Goal: Use online tool/utility: Utilize a website feature to perform a specific function

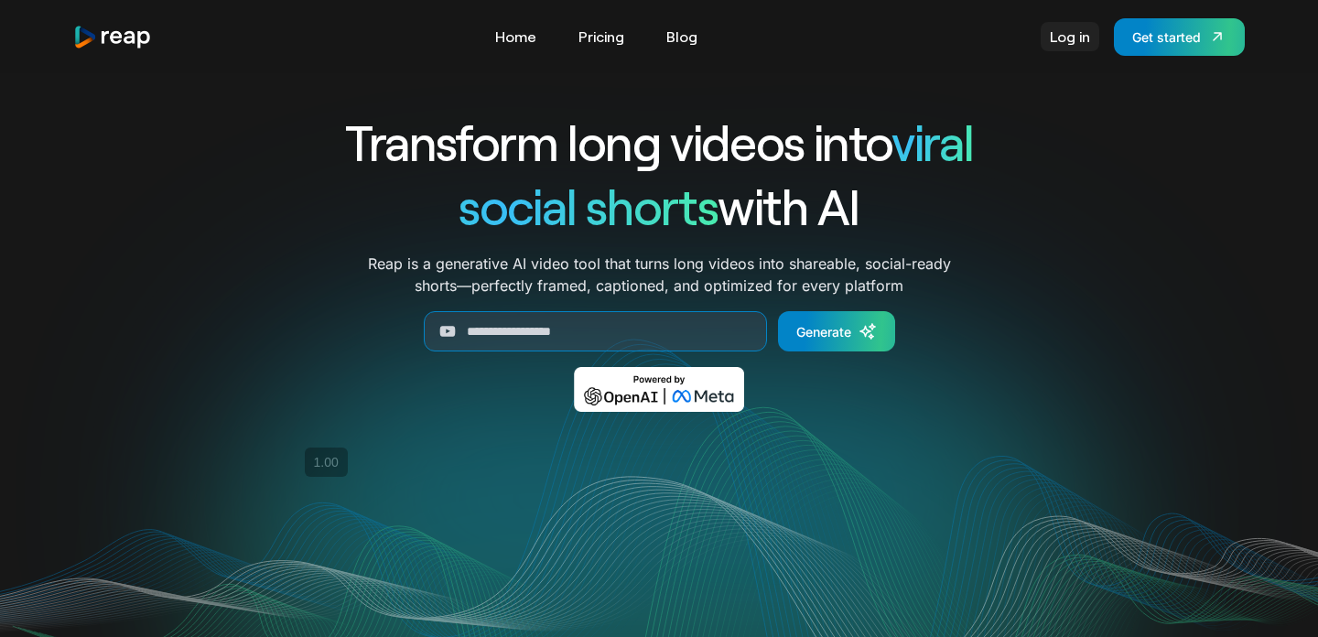
click at [1085, 45] on link "Log in" at bounding box center [1070, 36] width 59 height 29
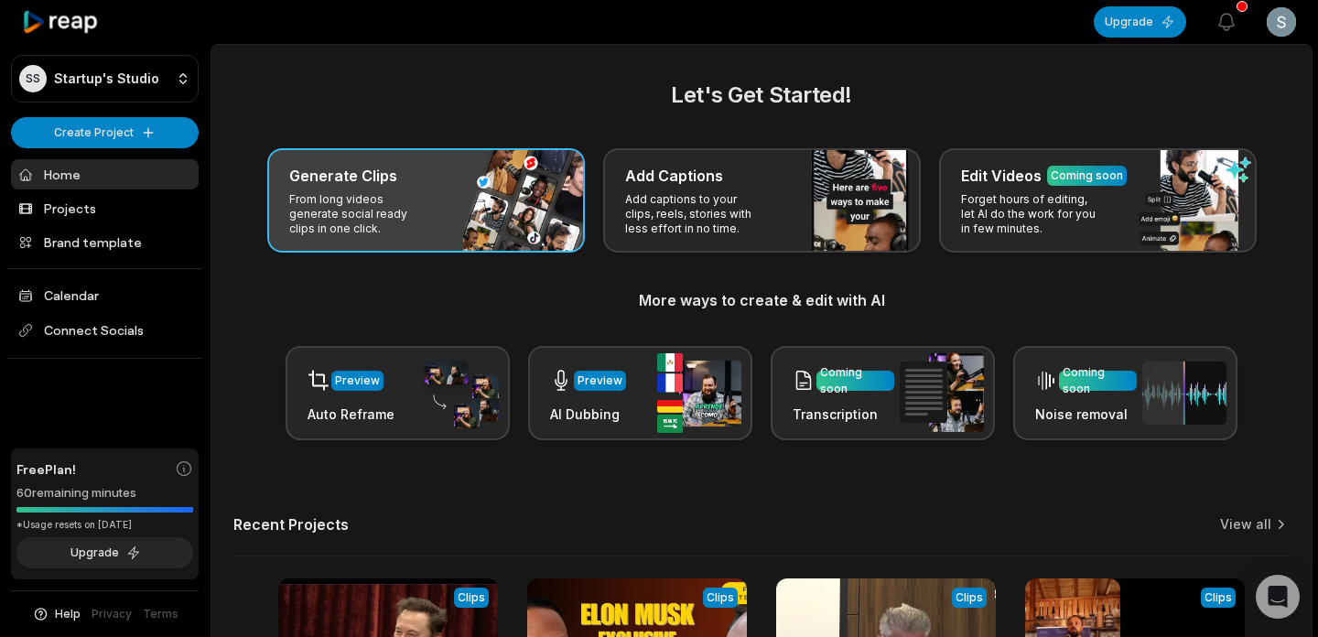
click at [459, 238] on div "Generate Clips From long videos generate social ready clips in one click." at bounding box center [426, 200] width 318 height 104
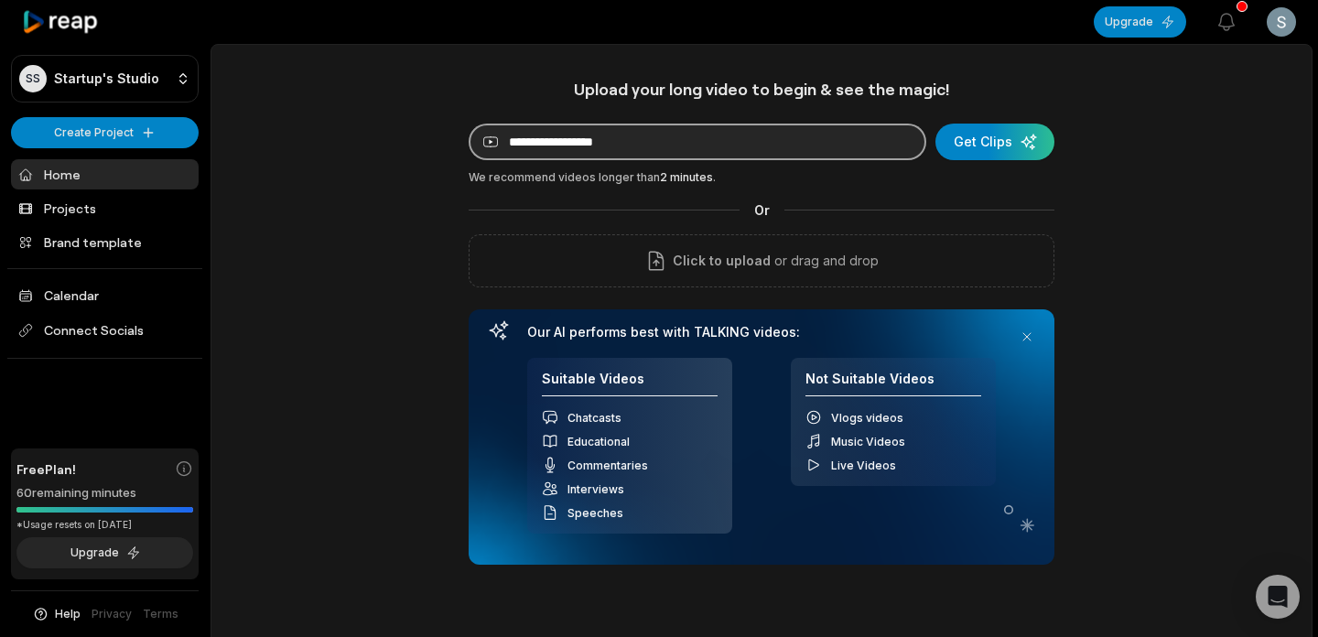
click at [662, 140] on input at bounding box center [698, 142] width 458 height 37
paste input "**********"
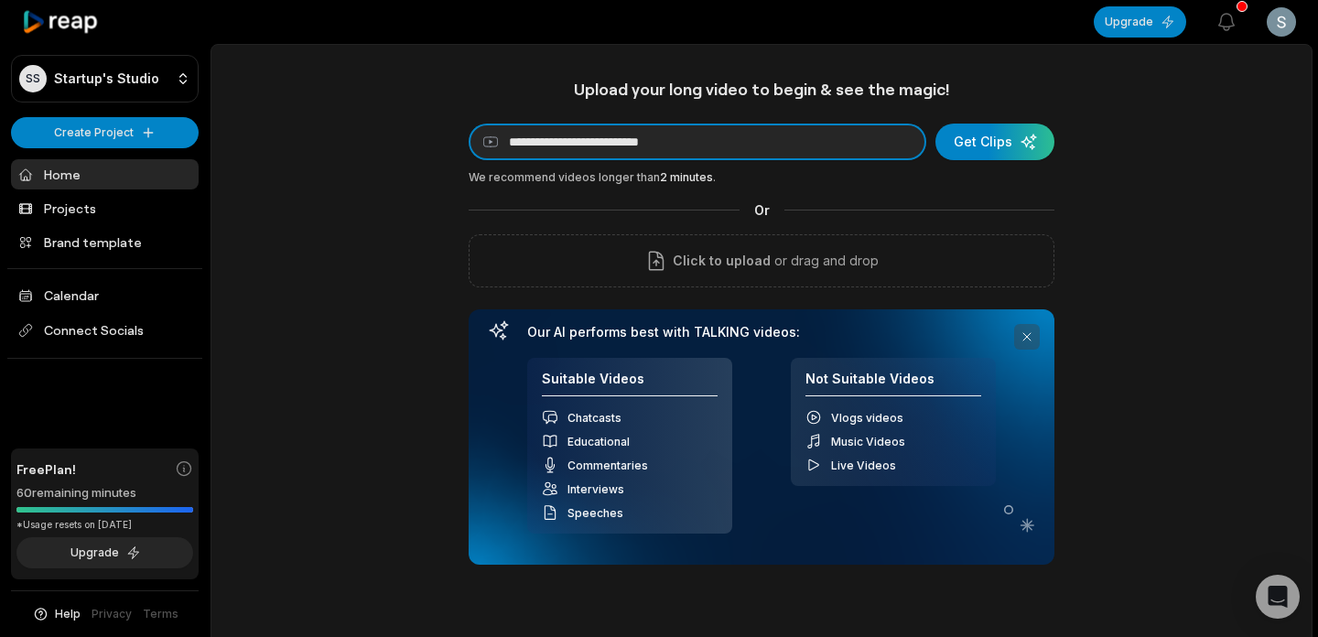
type input "**********"
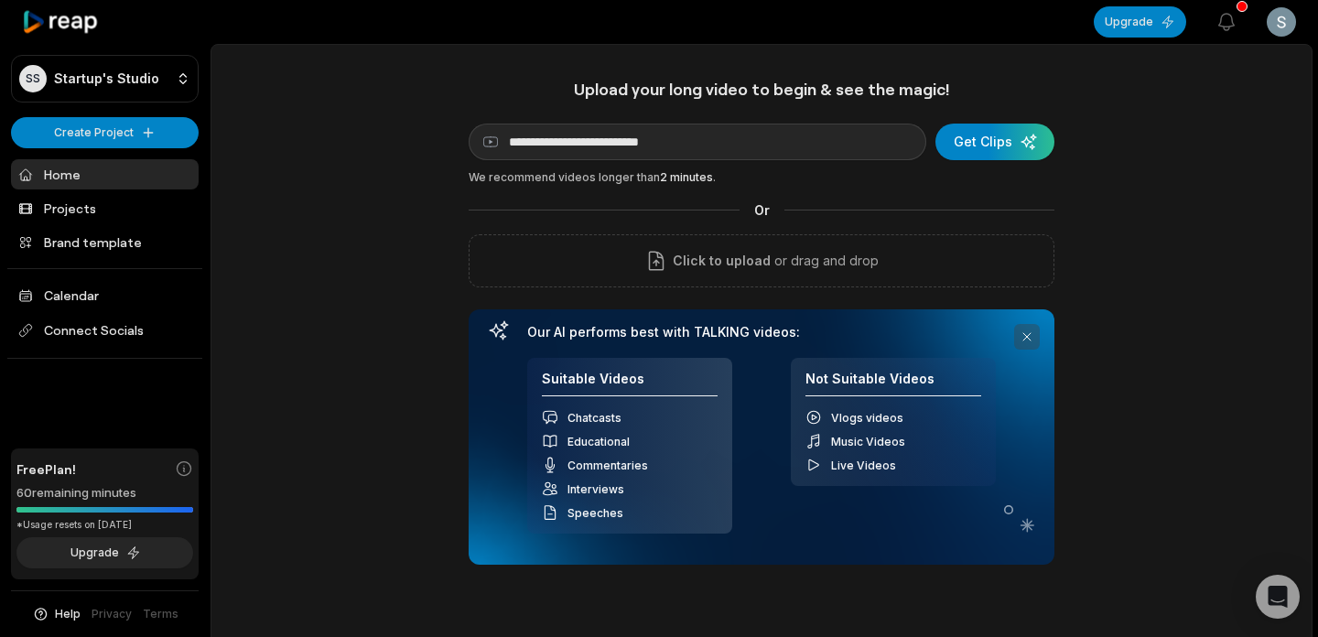
click at [1034, 337] on button at bounding box center [1027, 337] width 26 height 26
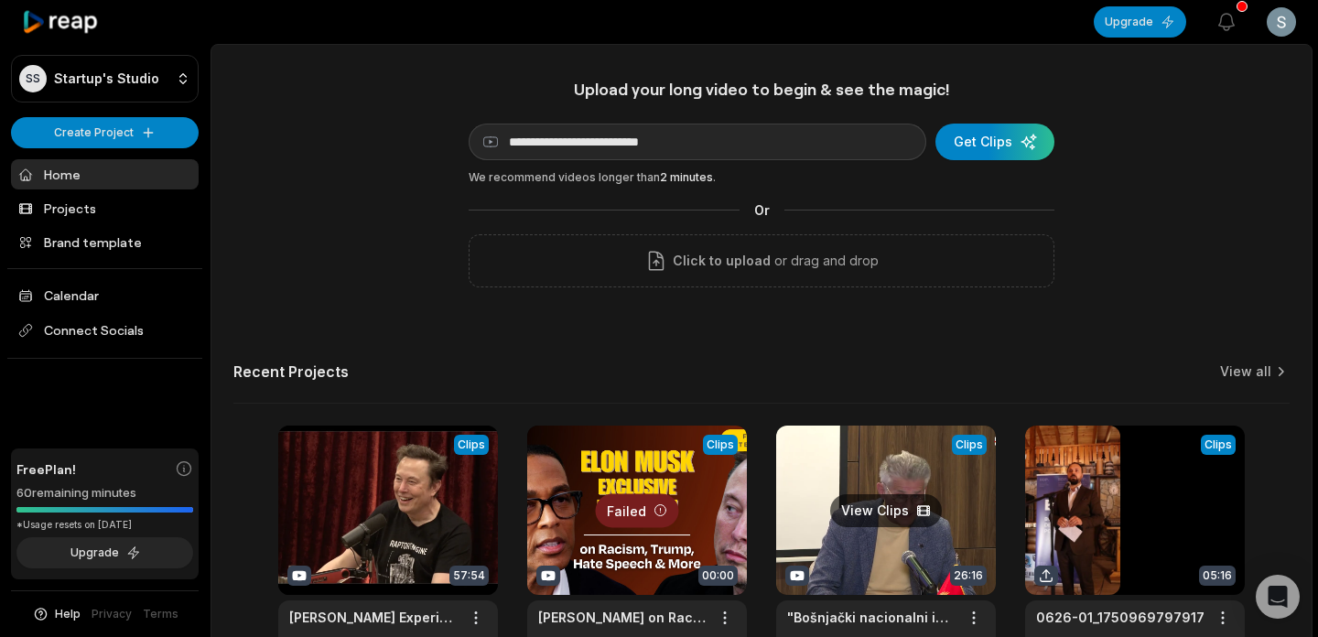
click at [844, 546] on link at bounding box center [886, 546] width 220 height 240
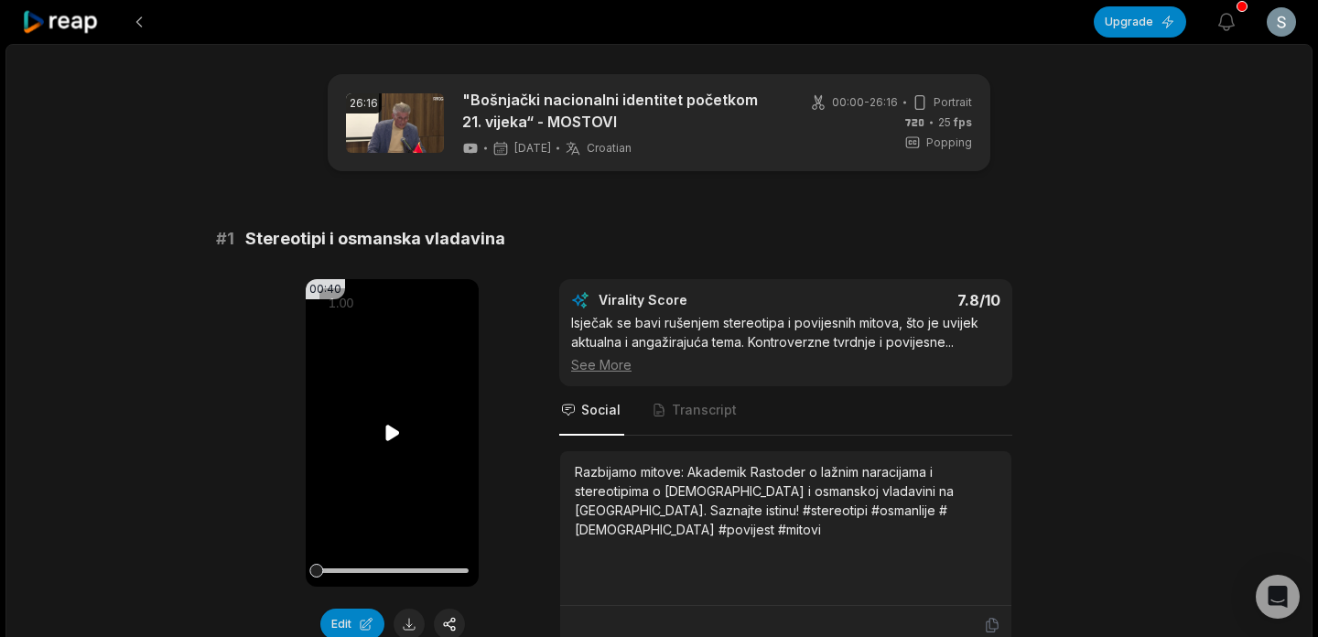
click at [392, 442] on icon at bounding box center [393, 433] width 22 height 22
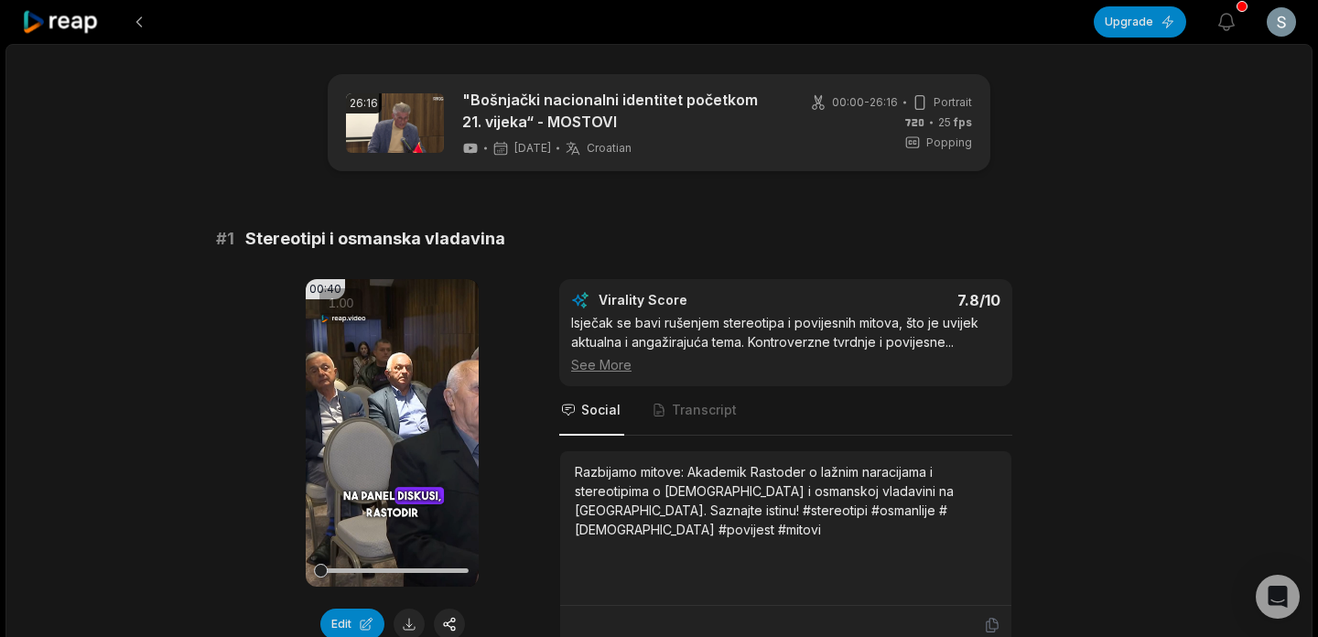
scroll to position [1777, 0]
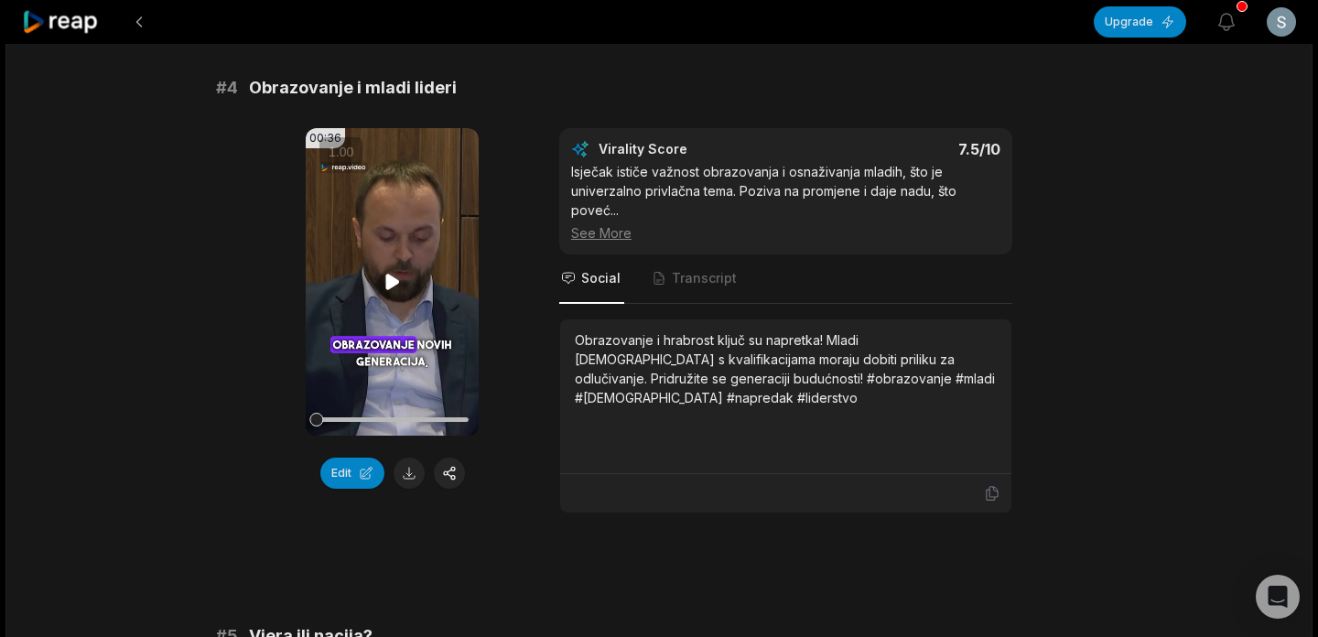
click at [389, 256] on video "Your browser does not support mp4 format." at bounding box center [392, 282] width 173 height 308
click at [336, 458] on button "Edit" at bounding box center [352, 473] width 64 height 31
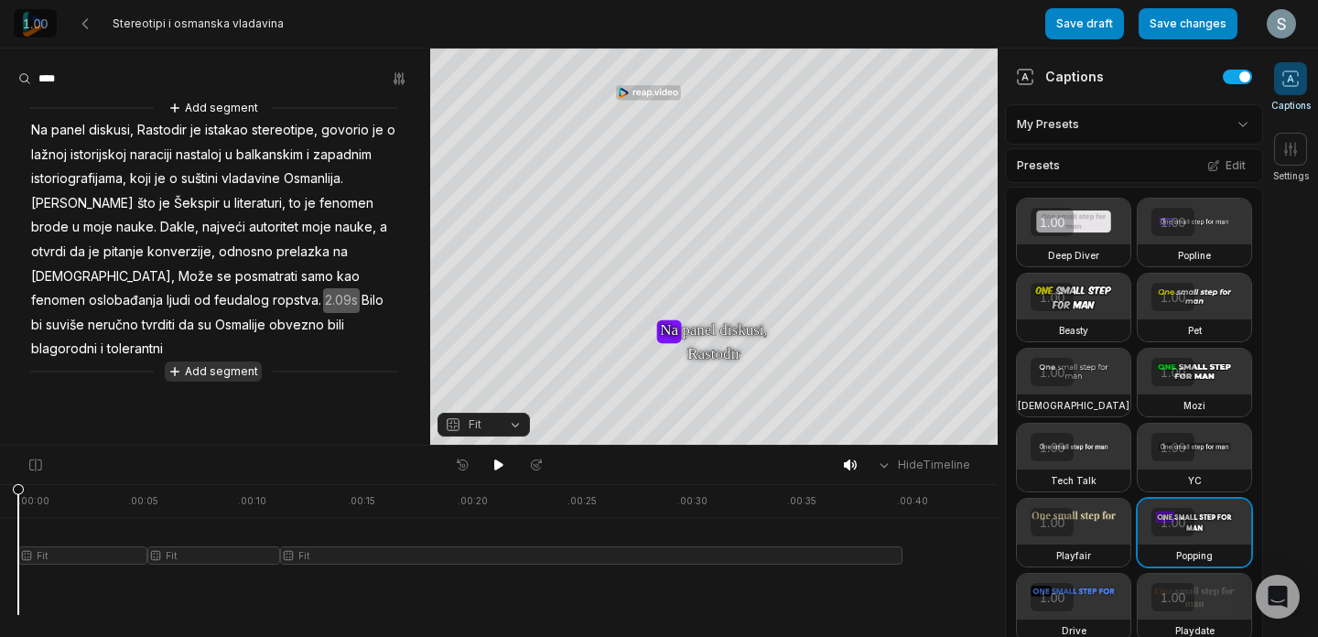
click at [237, 362] on button "Add segment" at bounding box center [213, 372] width 97 height 20
